Goal: Task Accomplishment & Management: Use online tool/utility

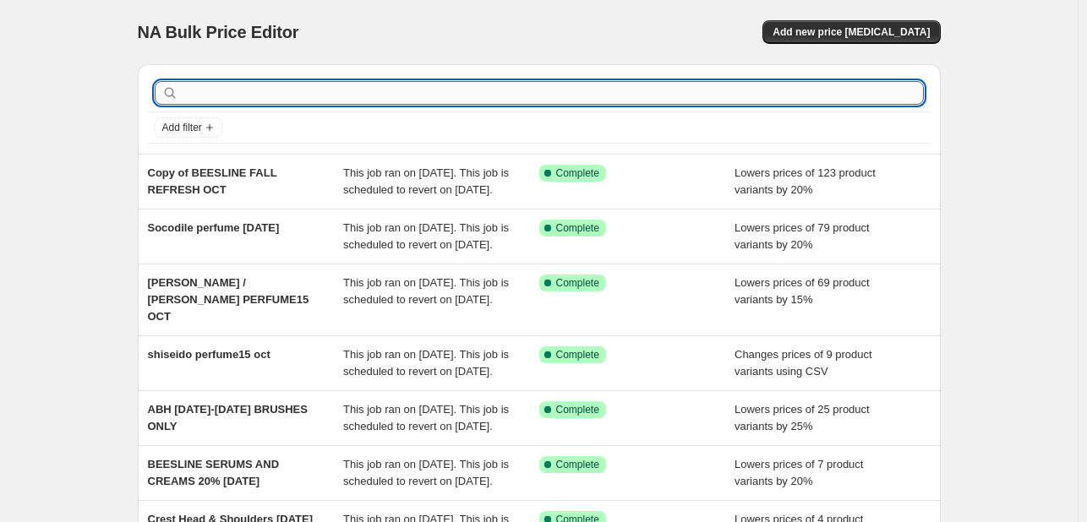
click at [341, 101] on input "text" at bounding box center [553, 93] width 742 height 24
type input "talika"
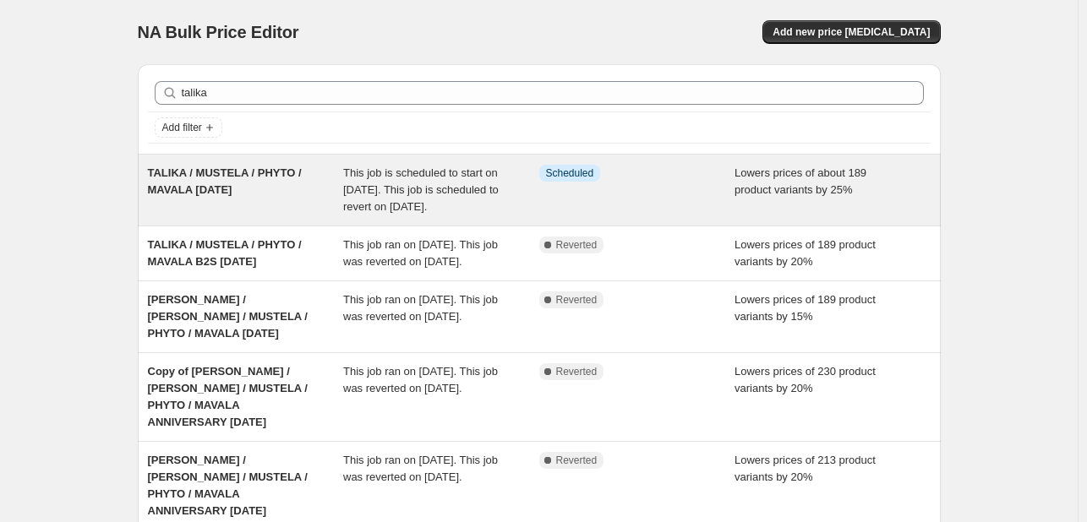
click at [379, 182] on span "This job is scheduled to start on [DATE]. This job is scheduled to revert on [D…" at bounding box center [421, 190] width 156 height 46
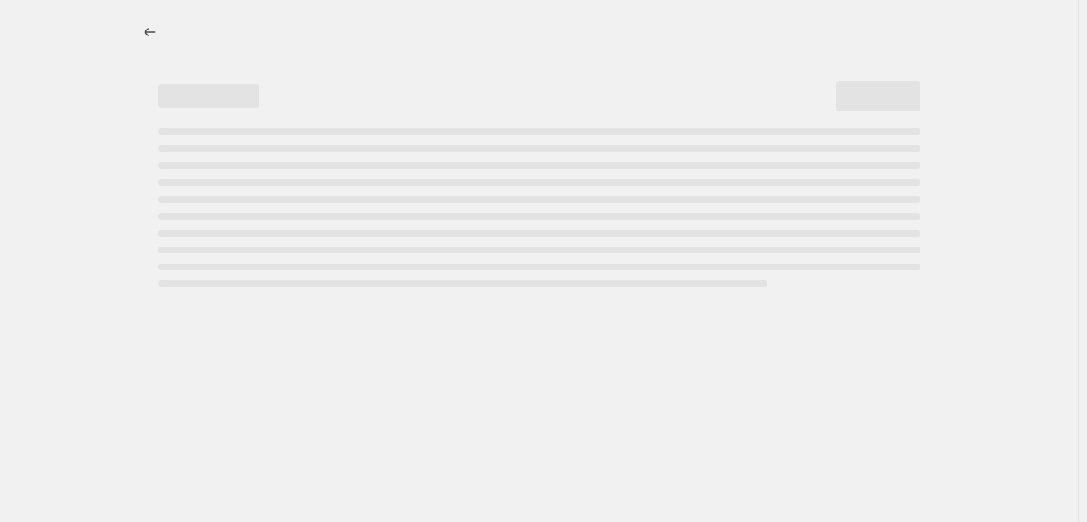
select select "percentage"
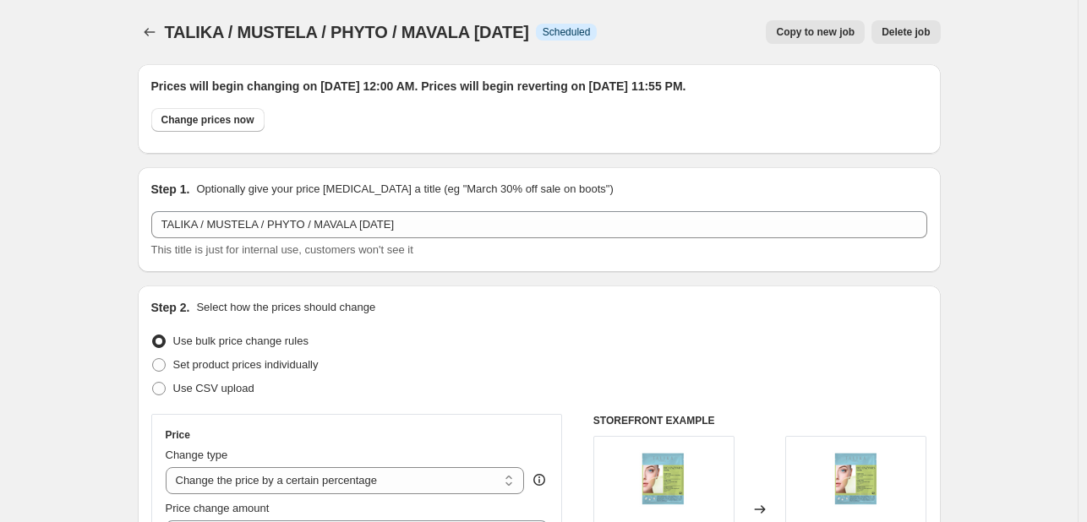
select select "tag"
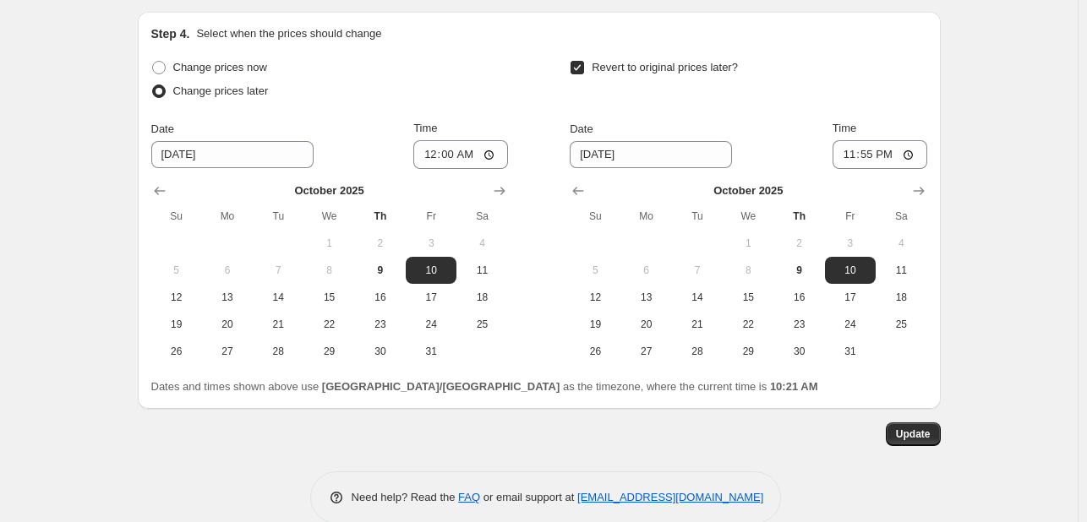
scroll to position [1849, 0]
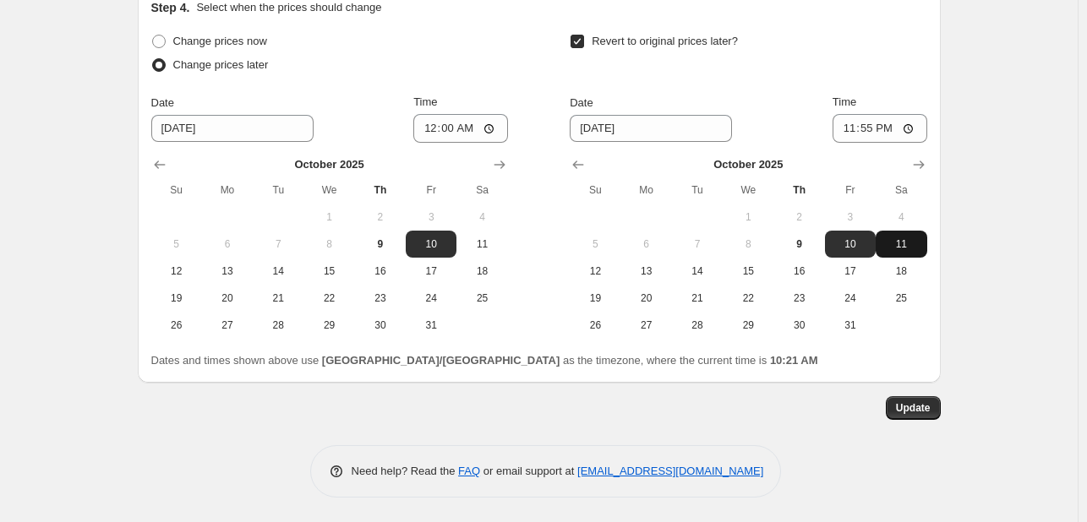
click at [915, 234] on button "11" at bounding box center [901, 244] width 51 height 27
type input "[DATE]"
click at [920, 417] on button "Update" at bounding box center [913, 408] width 55 height 24
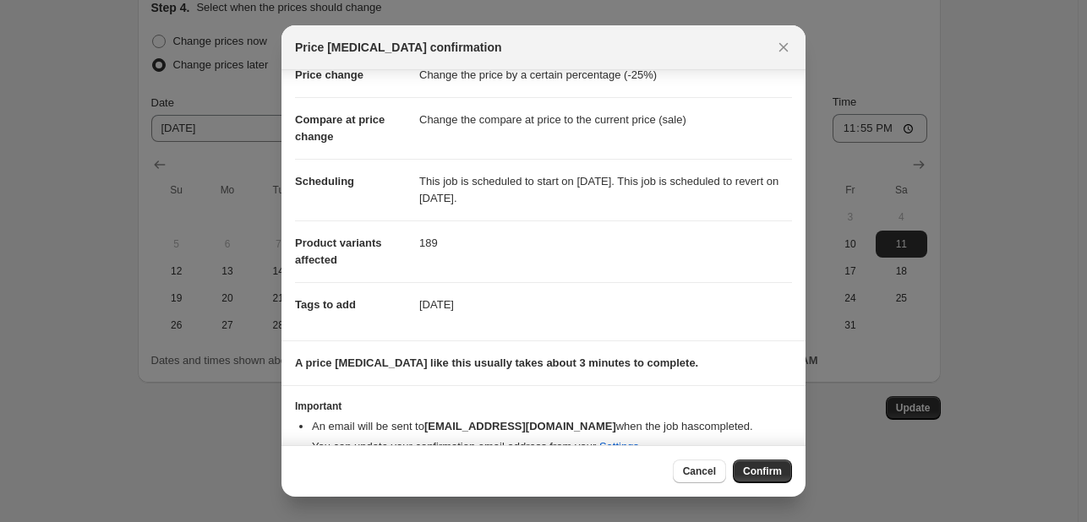
scroll to position [74, 0]
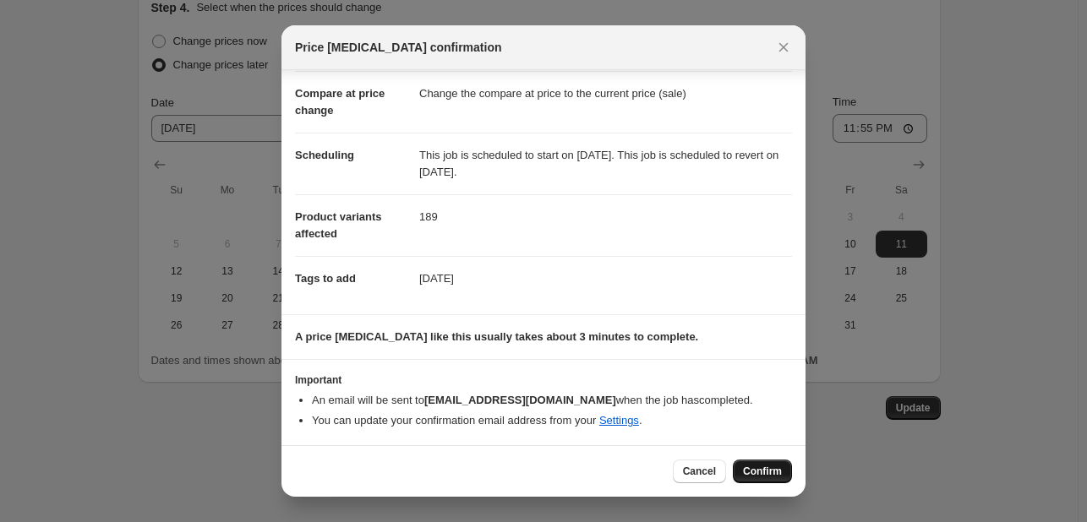
click at [755, 463] on button "Confirm" at bounding box center [762, 472] width 59 height 24
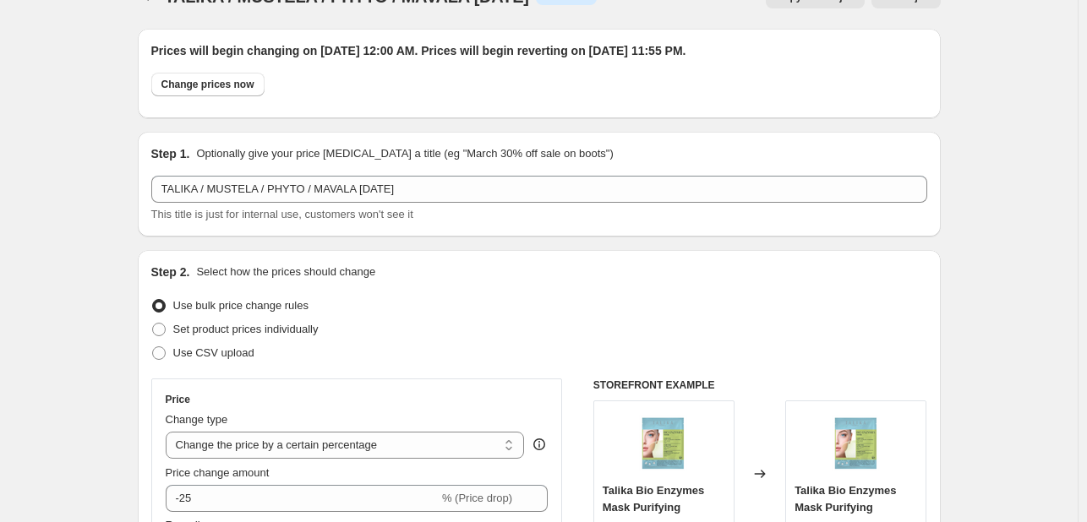
scroll to position [0, 0]
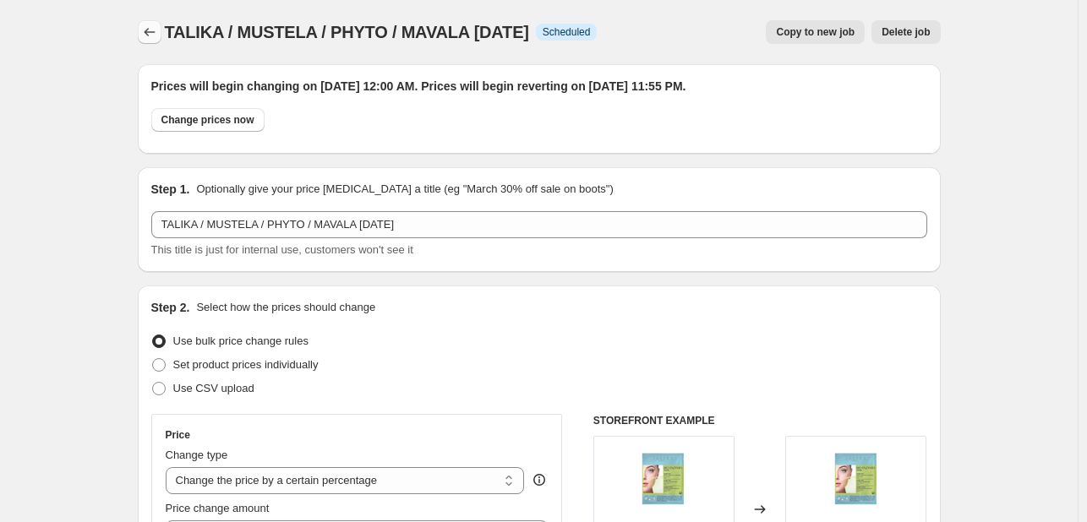
click at [155, 25] on icon "Price change jobs" at bounding box center [149, 32] width 17 height 17
